Goal: Navigation & Orientation: Find specific page/section

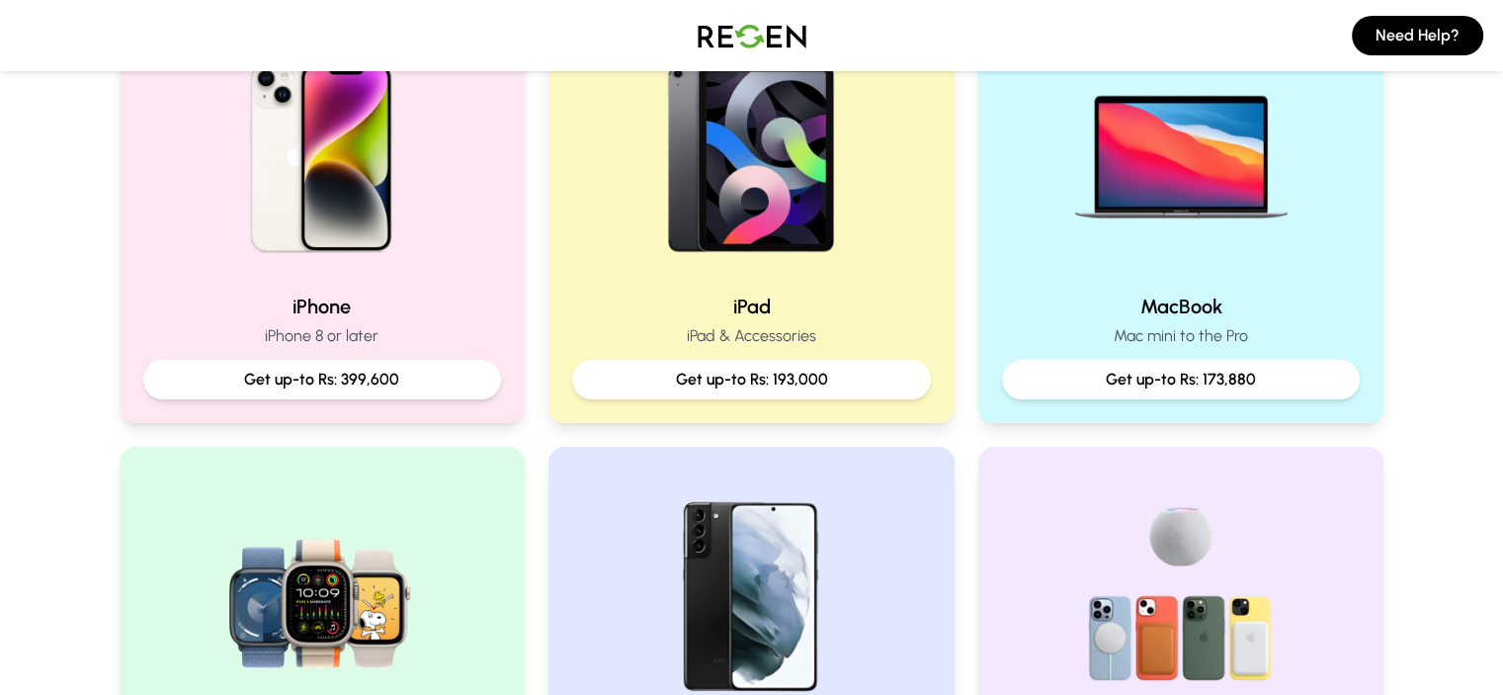
scroll to position [494, 0]
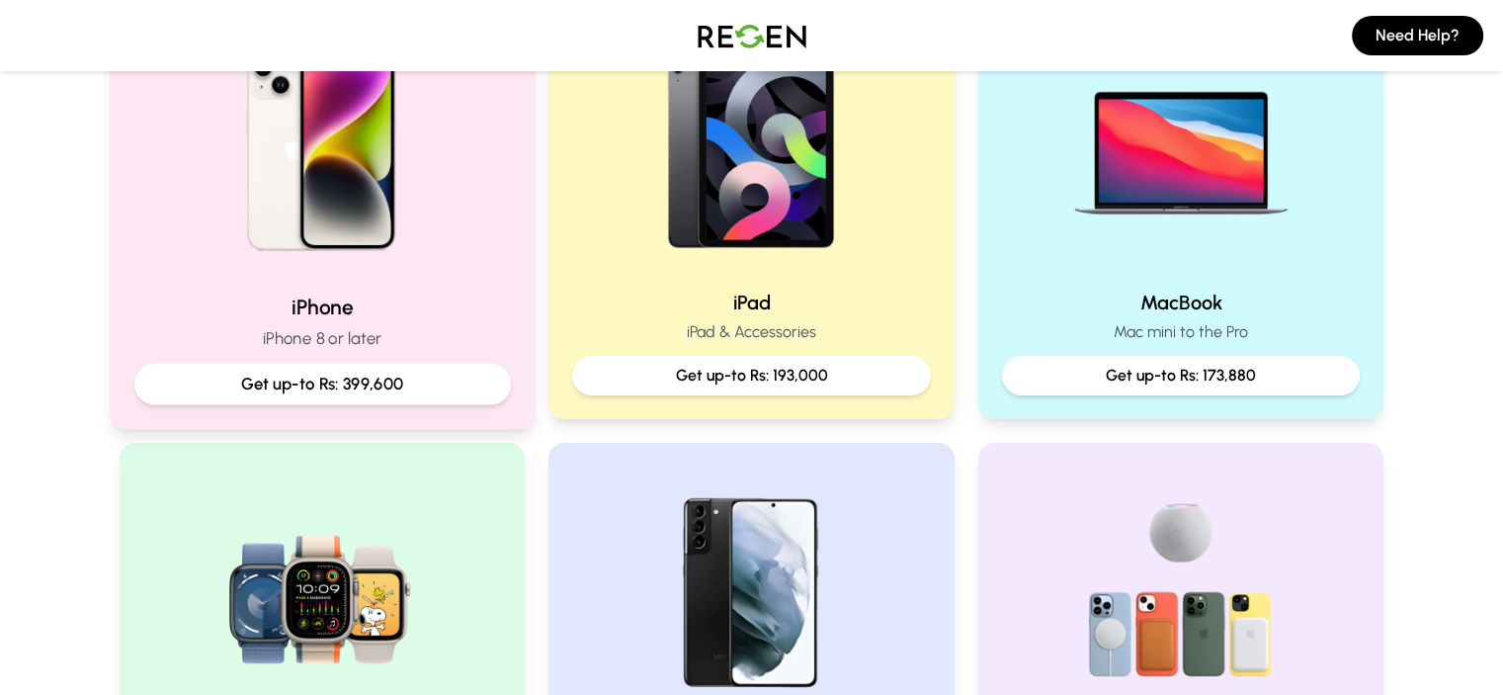
click at [446, 367] on div "Get up-to Rs: 399,600" at bounding box center [321, 385] width 377 height 42
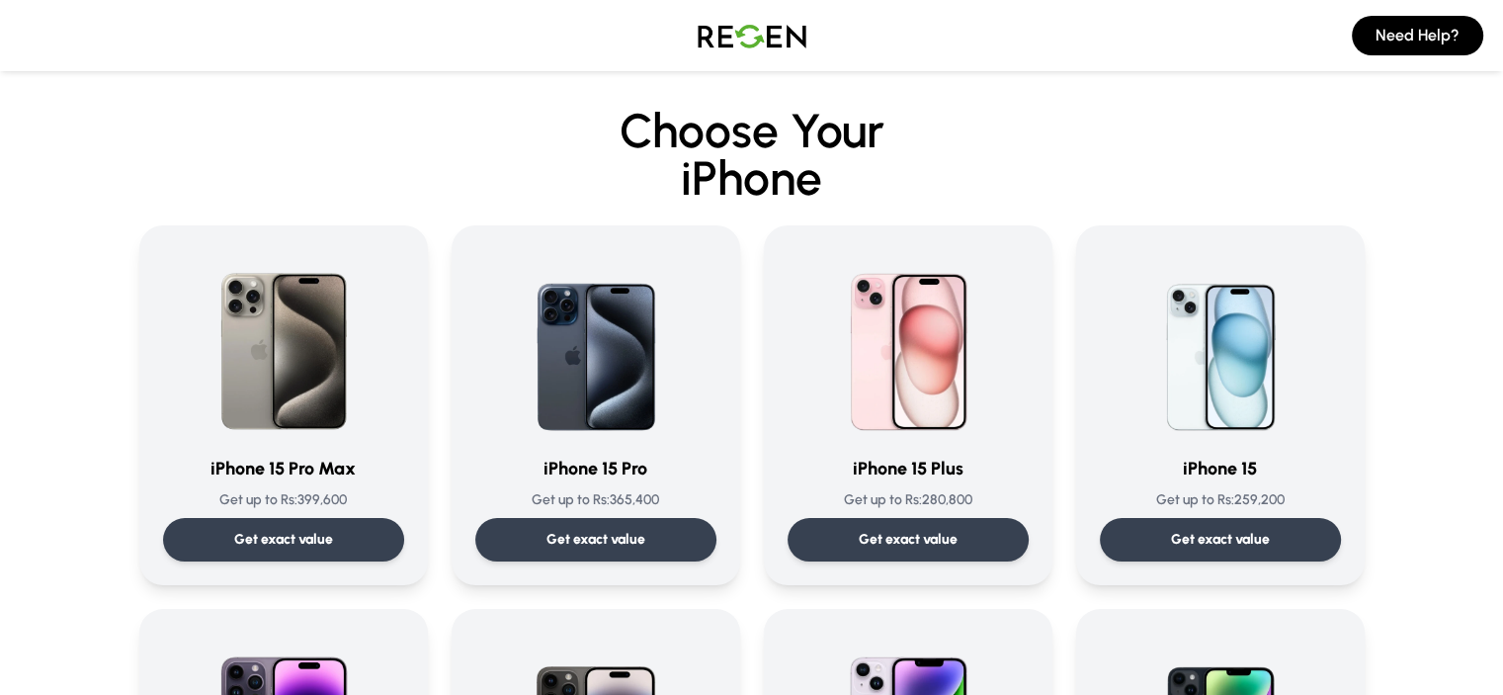
click at [759, 31] on img at bounding box center [752, 35] width 138 height 55
